Goal: Information Seeking & Learning: Learn about a topic

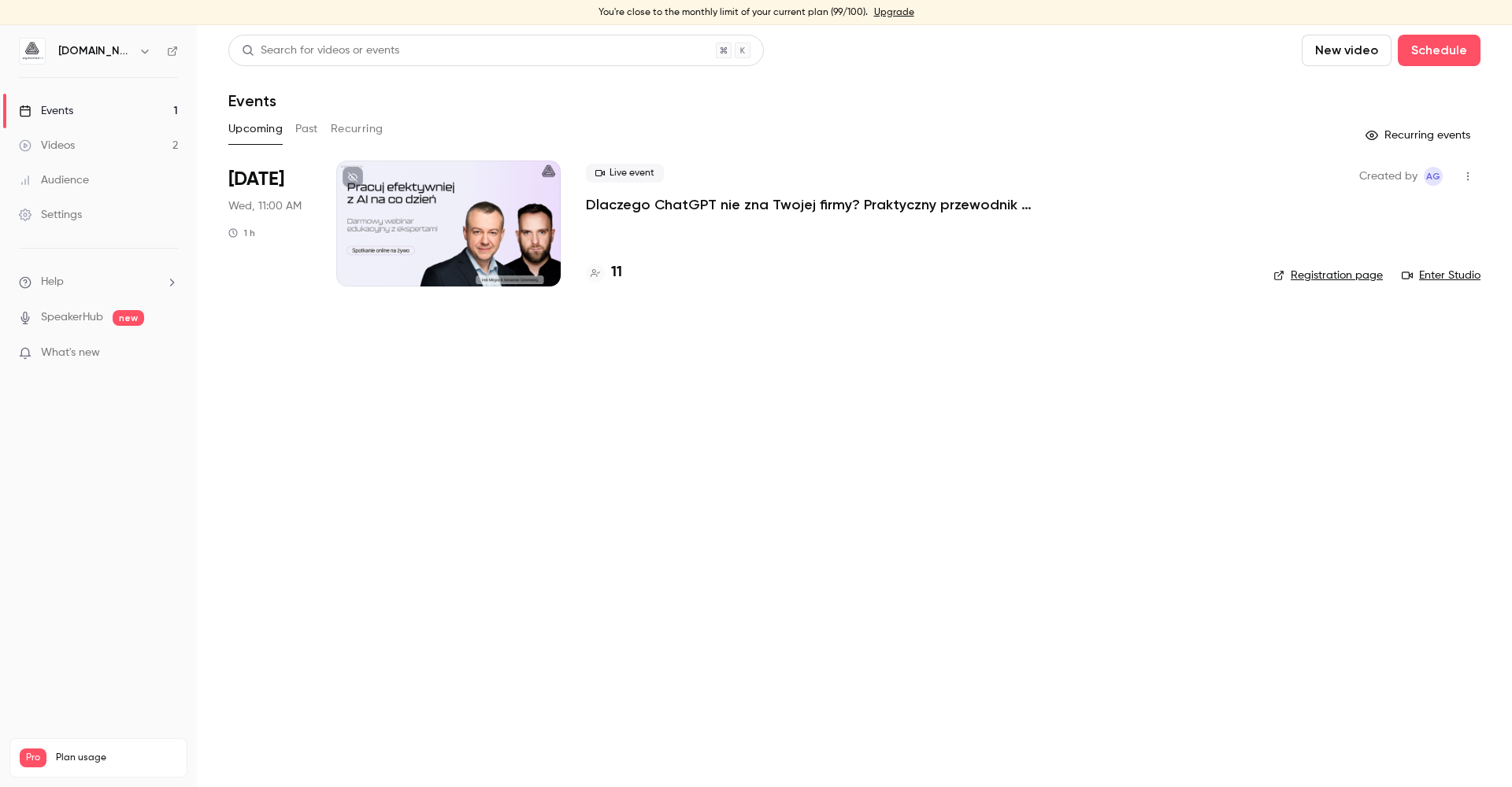
click at [631, 210] on p "Dlaczego ChatGPT nie zna Twojej firmy? Praktyczny przewodnik przygotowania wied…" at bounding box center [823, 205] width 473 height 19
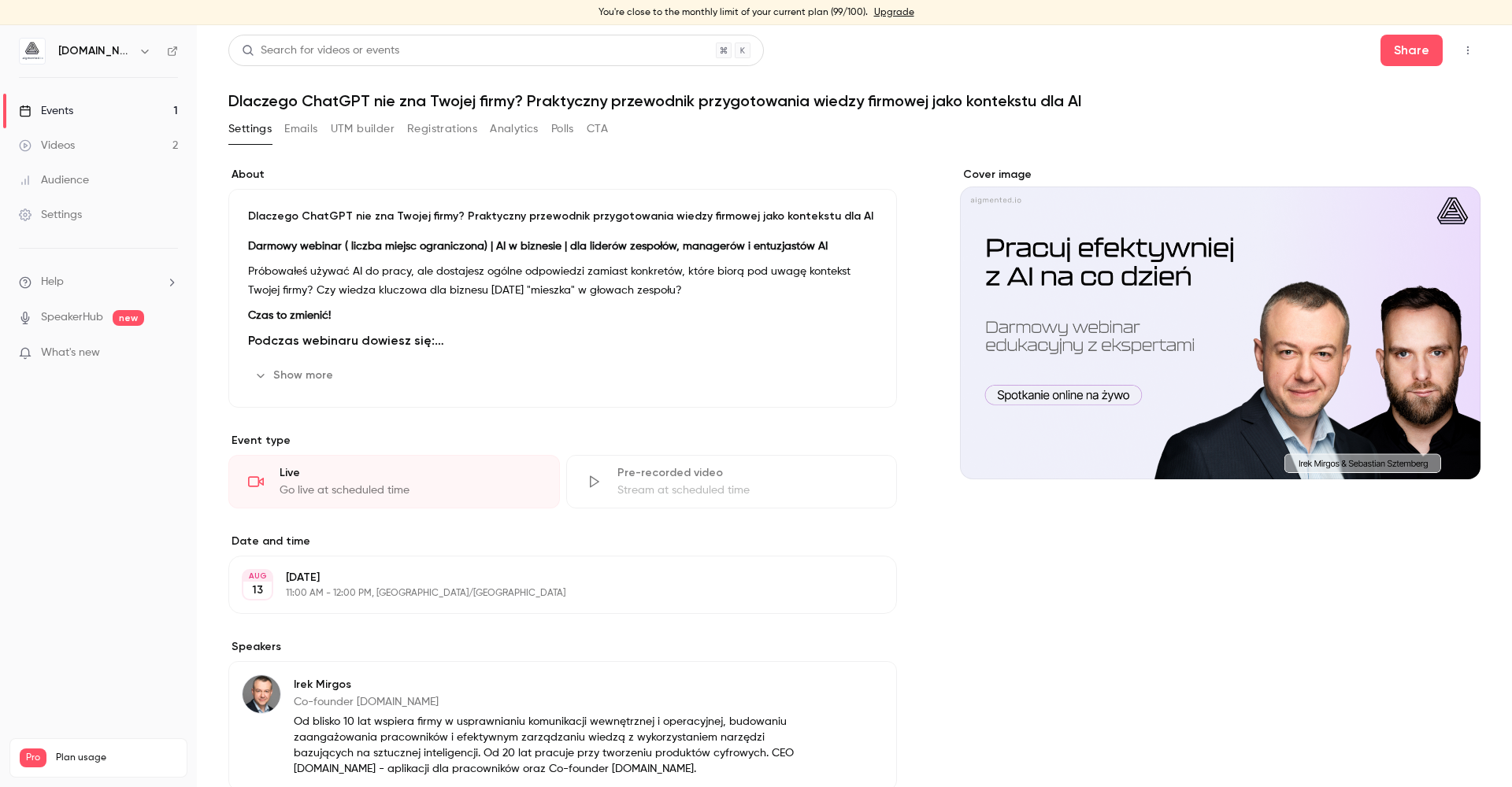
click at [76, 135] on link "Videos 2" at bounding box center [98, 146] width 197 height 34
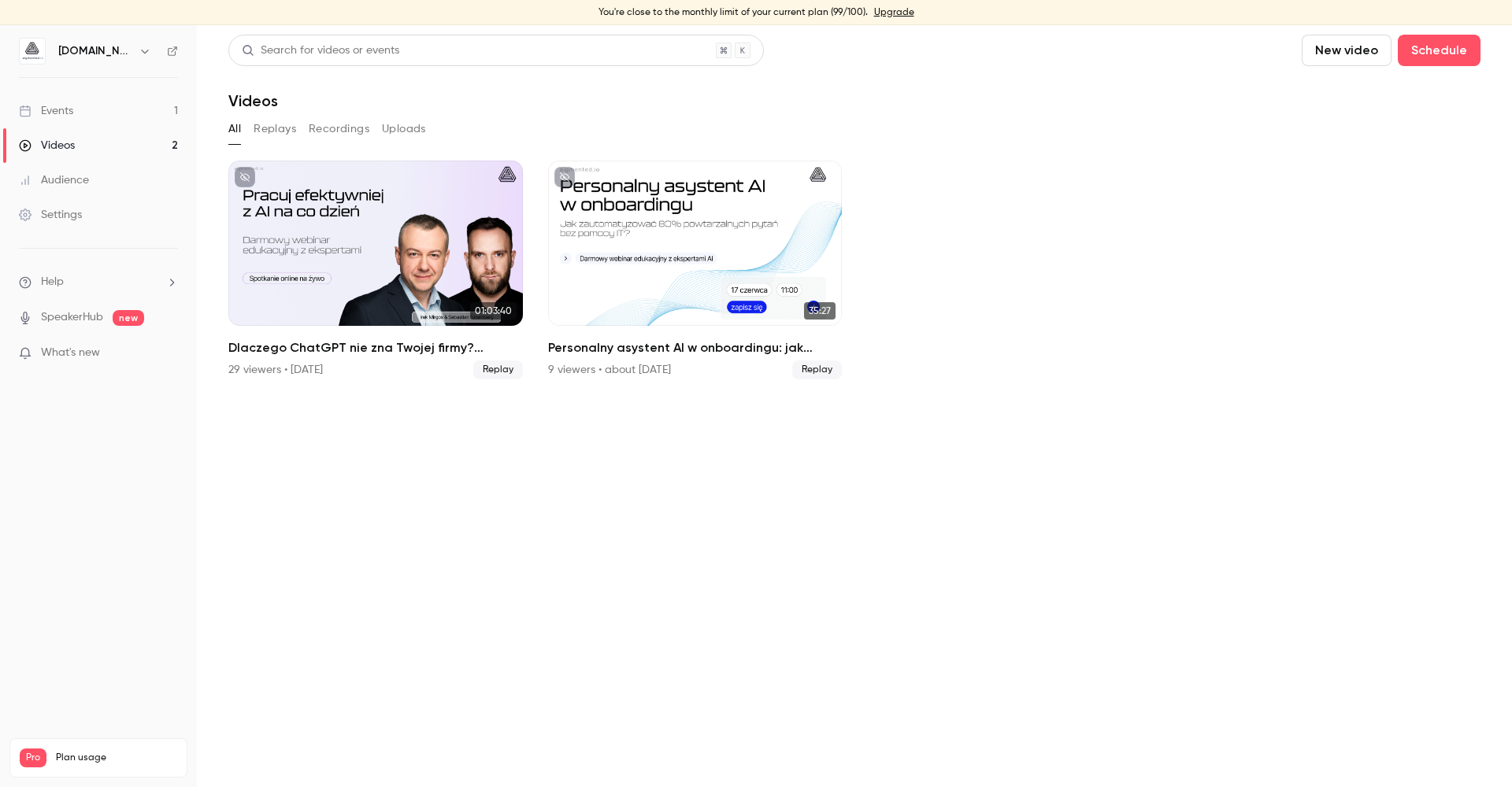
click at [104, 115] on link "Events 1" at bounding box center [98, 111] width 197 height 34
